Goal: Navigation & Orientation: Find specific page/section

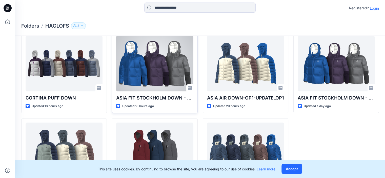
scroll to position [53, 0]
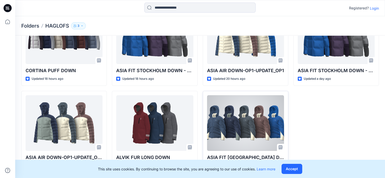
click at [252, 127] on div at bounding box center [245, 123] width 77 height 56
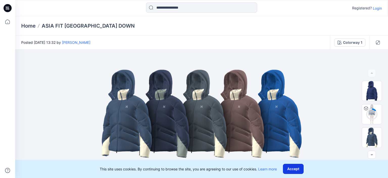
click at [294, 168] on button "Accept" at bounding box center [293, 169] width 21 height 10
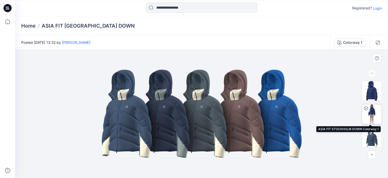
click at [370, 114] on img at bounding box center [372, 114] width 20 height 20
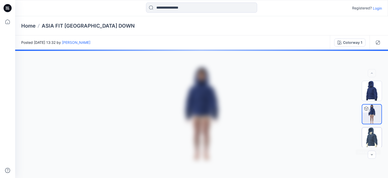
click at [372, 136] on img at bounding box center [372, 137] width 20 height 20
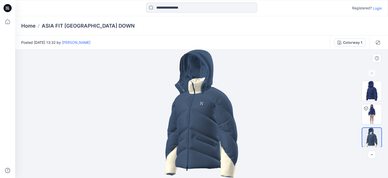
drag, startPoint x: 199, startPoint y: 129, endPoint x: 227, endPoint y: 129, distance: 28.8
click at [227, 129] on img at bounding box center [202, 114] width 74 height 128
click at [369, 111] on img at bounding box center [372, 114] width 20 height 20
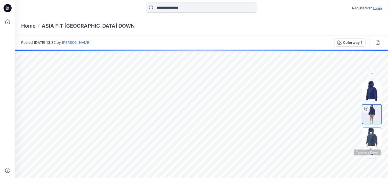
click at [370, 138] on img at bounding box center [372, 137] width 20 height 20
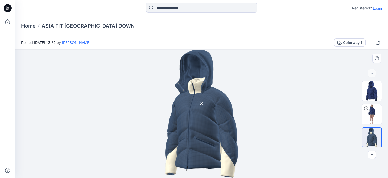
drag, startPoint x: 199, startPoint y: 134, endPoint x: 233, endPoint y: 134, distance: 34.1
click at [233, 134] on img at bounding box center [202, 114] width 74 height 128
click at [33, 27] on p "Home" at bounding box center [28, 25] width 14 height 7
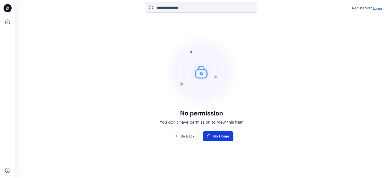
click at [217, 136] on button "Go Home" at bounding box center [218, 136] width 31 height 10
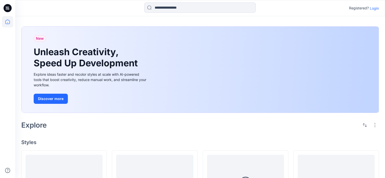
click at [374, 8] on p "Login" at bounding box center [373, 8] width 9 height 5
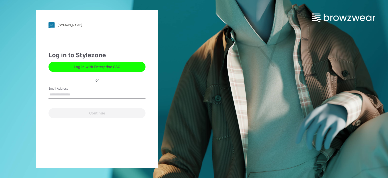
click at [65, 95] on input "Email Address" at bounding box center [97, 95] width 97 height 8
click at [105, 96] on input "**********" at bounding box center [97, 95] width 97 height 8
type input "**********"
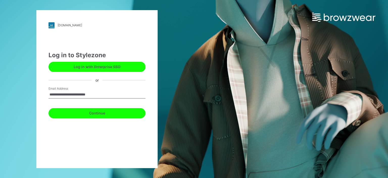
click at [94, 113] on button "Continue" at bounding box center [97, 113] width 97 height 10
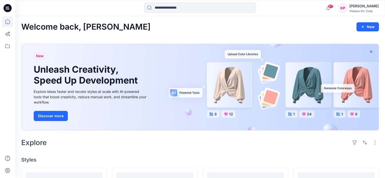
click at [186, 104] on div "New Unleash Creativity, Speed Up Development Explore ideas faster and recolor s…" at bounding box center [199, 87] width 357 height 86
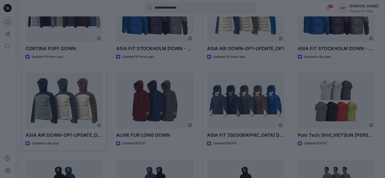
scroll to position [177, 0]
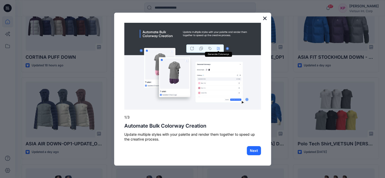
click at [264, 19] on button "×" at bounding box center [264, 18] width 5 height 8
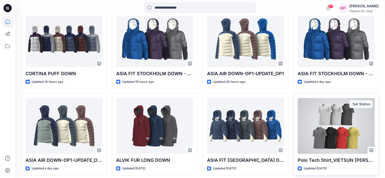
scroll to position [152, 0]
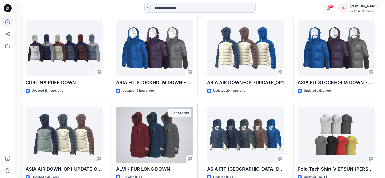
click at [159, 133] on div at bounding box center [154, 135] width 77 height 56
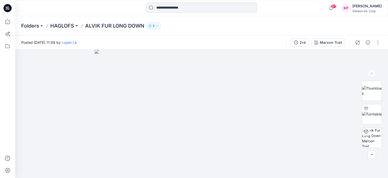
click at [63, 20] on div "Folders HAGLOFS ALVIK FUR LONG DOWN 3" at bounding box center [201, 25] width 373 height 19
click at [61, 25] on p "HAGLOFS" at bounding box center [62, 25] width 24 height 7
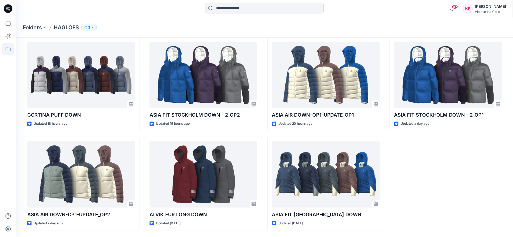
scroll to position [17, 0]
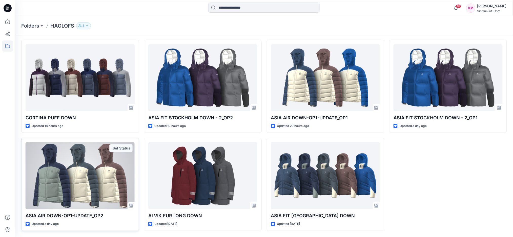
click at [87, 178] on div at bounding box center [80, 175] width 109 height 67
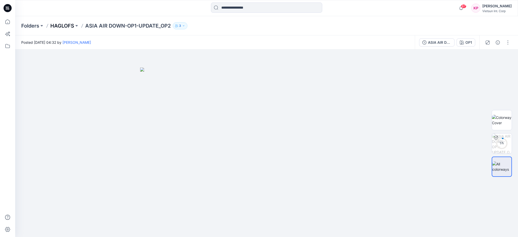
click at [58, 26] on p "HAGLOFS" at bounding box center [62, 25] width 24 height 7
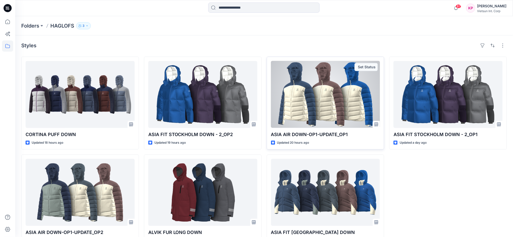
click at [336, 108] on div at bounding box center [325, 94] width 109 height 67
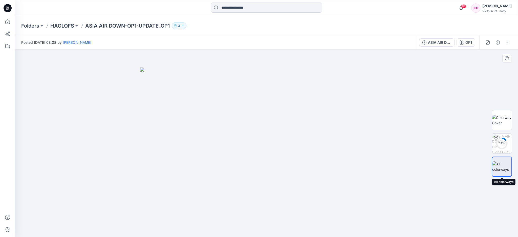
click at [384, 168] on img at bounding box center [501, 166] width 19 height 11
drag, startPoint x: 290, startPoint y: 168, endPoint x: 345, endPoint y: 159, distance: 56.7
click at [322, 163] on img at bounding box center [266, 153] width 253 height 170
click at [384, 119] on img at bounding box center [502, 120] width 20 height 11
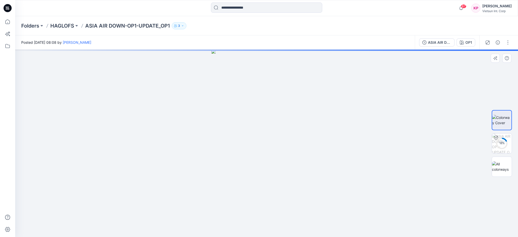
drag, startPoint x: 246, startPoint y: 160, endPoint x: 287, endPoint y: 159, distance: 41.2
click at [287, 159] on img at bounding box center [266, 144] width 110 height 188
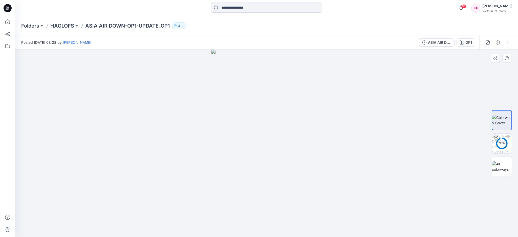
click at [305, 178] on img at bounding box center [266, 144] width 110 height 188
